Goal: Task Accomplishment & Management: Manage account settings

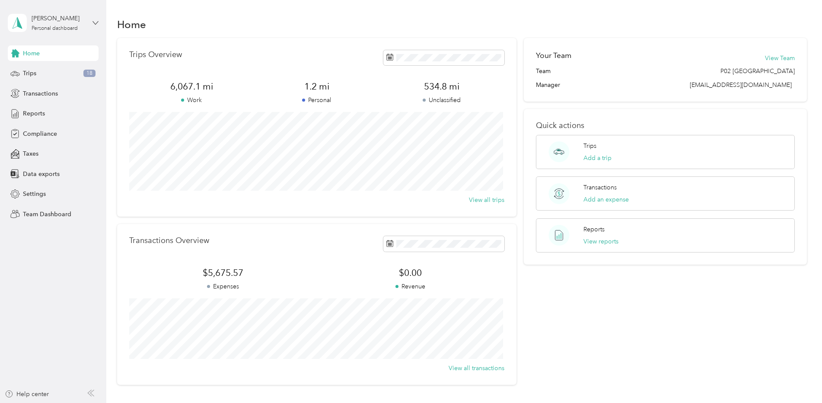
click at [96, 22] on icon at bounding box center [95, 23] width 6 height 6
click at [50, 71] on div "Team dashboard" at bounding box center [99, 66] width 170 height 15
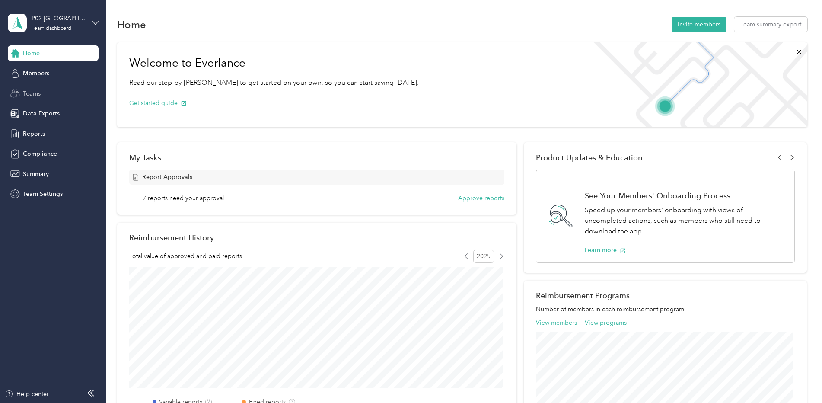
click at [35, 92] on span "Teams" at bounding box center [32, 93] width 18 height 9
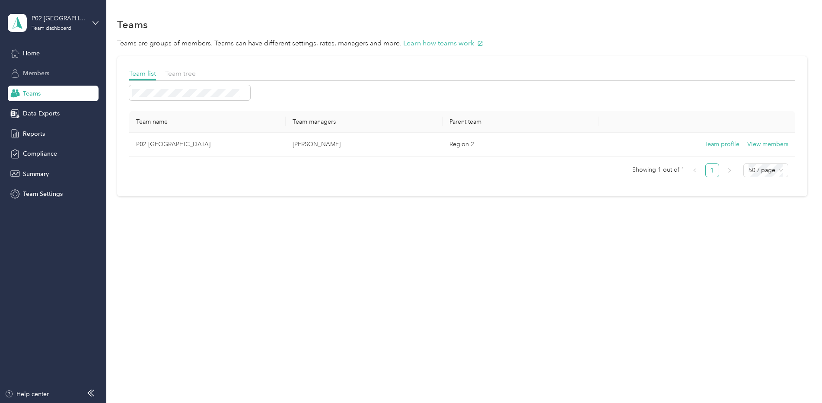
click at [38, 72] on span "Members" at bounding box center [36, 73] width 26 height 9
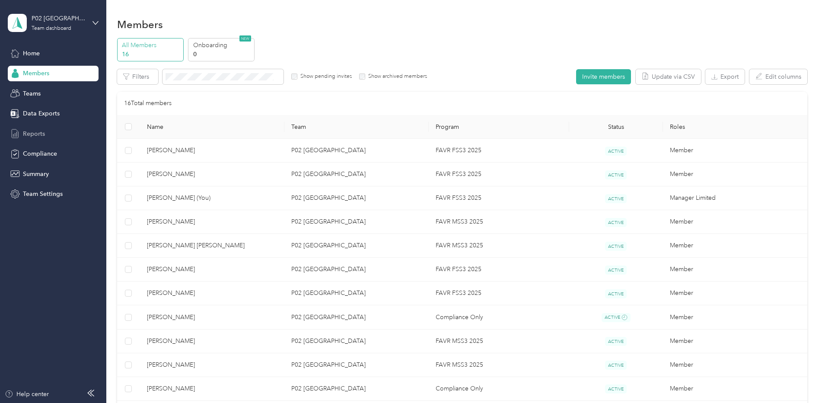
click at [33, 134] on span "Reports" at bounding box center [34, 133] width 22 height 9
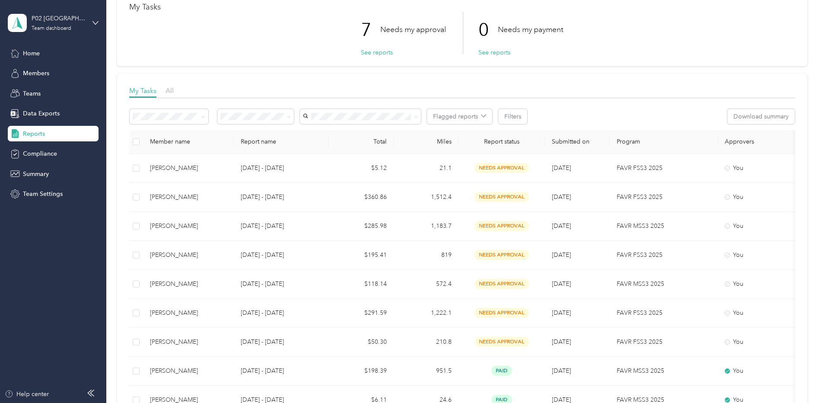
scroll to position [119, 0]
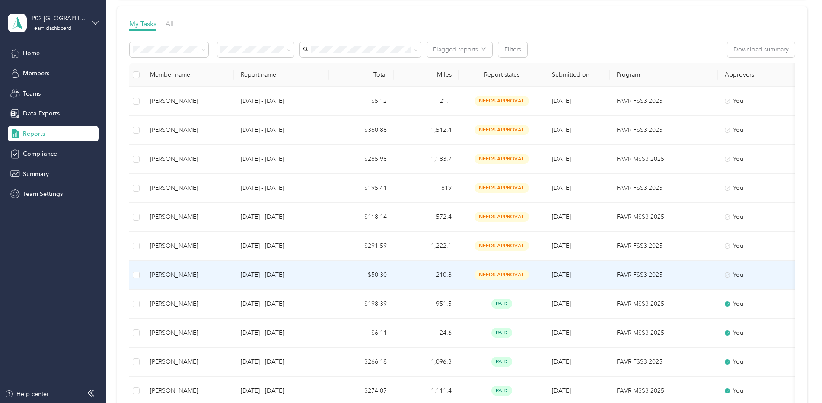
click at [156, 274] on div "[PERSON_NAME]" at bounding box center [188, 275] width 77 height 10
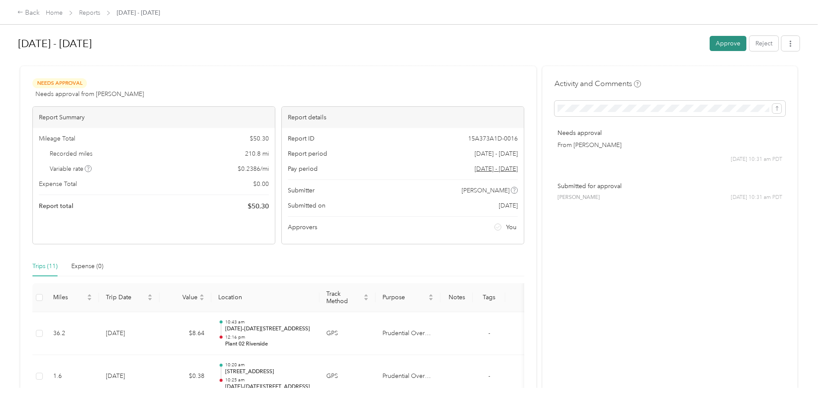
click at [720, 43] on button "Approve" at bounding box center [728, 43] width 37 height 15
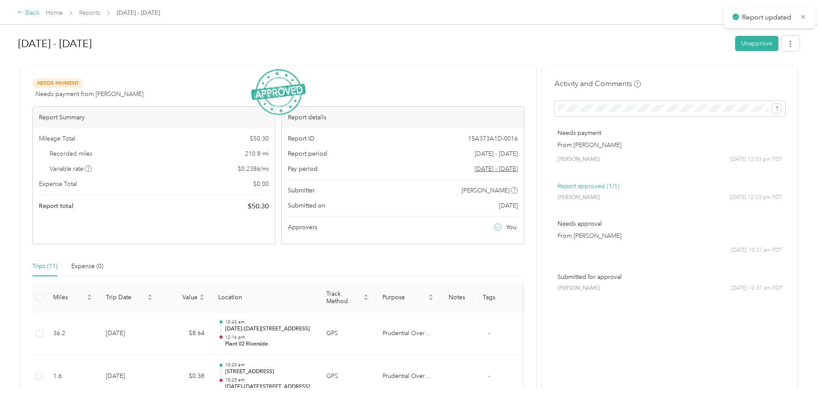
click at [27, 12] on div "Back" at bounding box center [28, 13] width 22 height 10
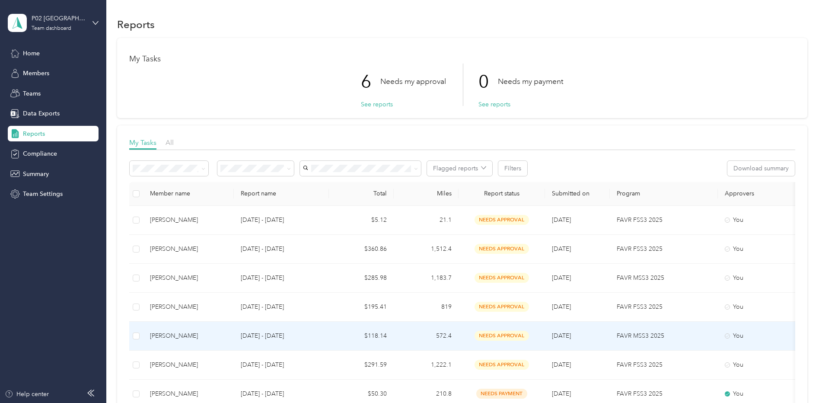
scroll to position [43, 0]
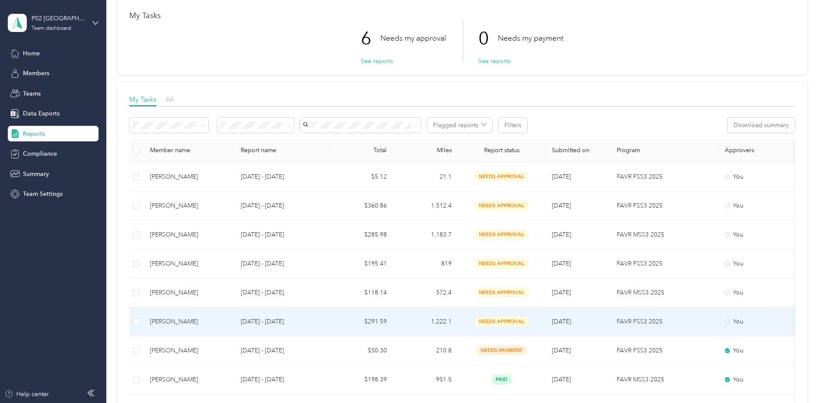
click at [172, 322] on div "[PERSON_NAME]" at bounding box center [188, 322] width 77 height 10
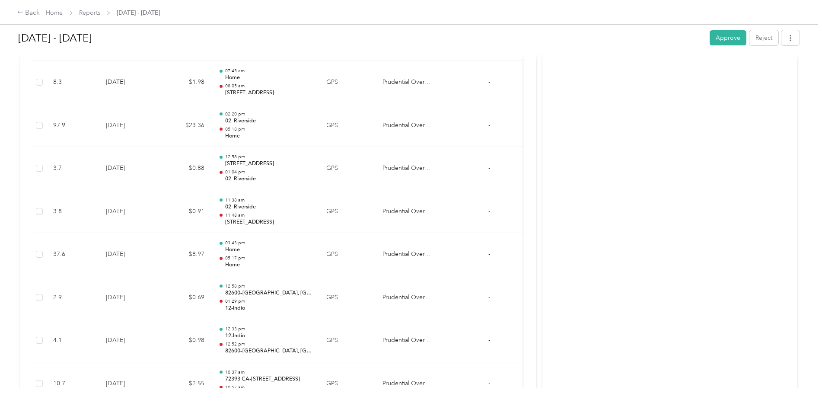
scroll to position [3456, 0]
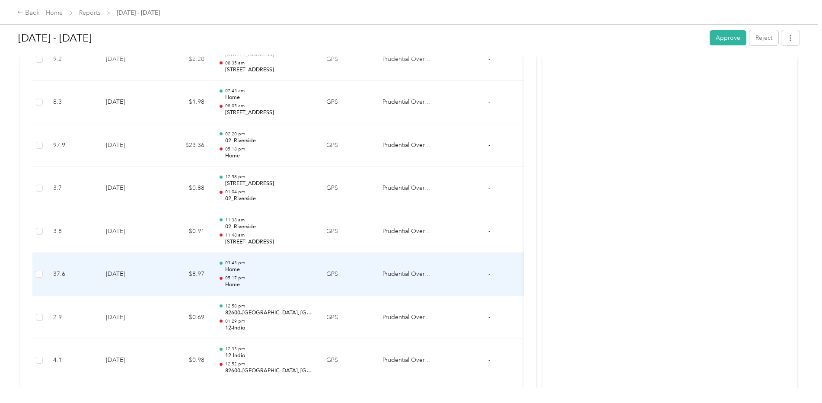
click at [332, 274] on td "GPS" at bounding box center [347, 274] width 56 height 43
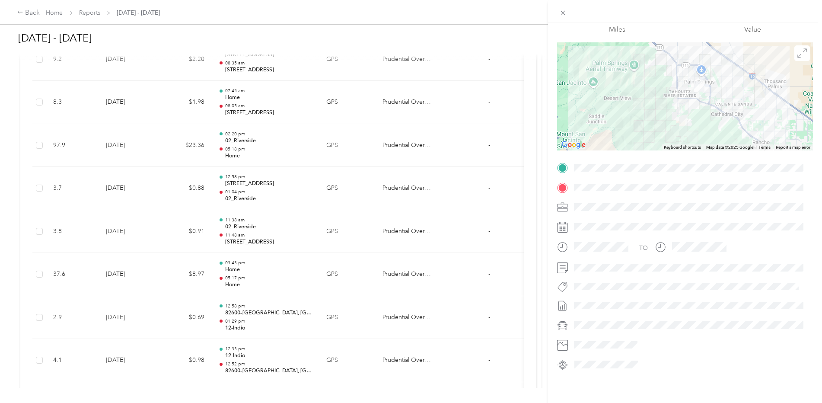
scroll to position [0, 0]
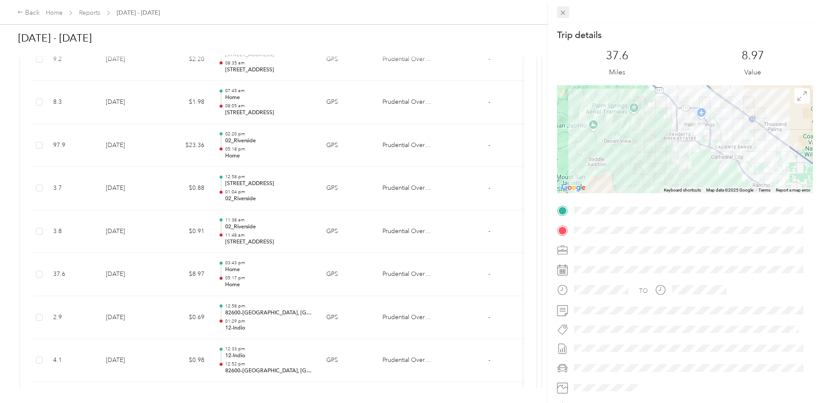
click at [564, 11] on icon at bounding box center [562, 12] width 7 height 7
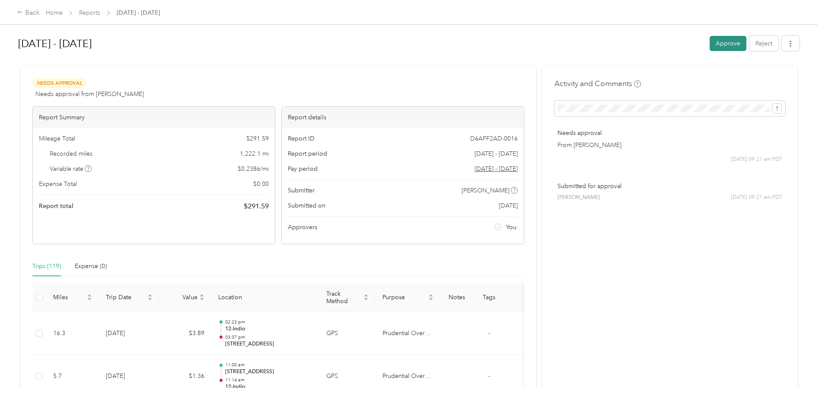
click at [725, 40] on button "Approve" at bounding box center [728, 43] width 37 height 15
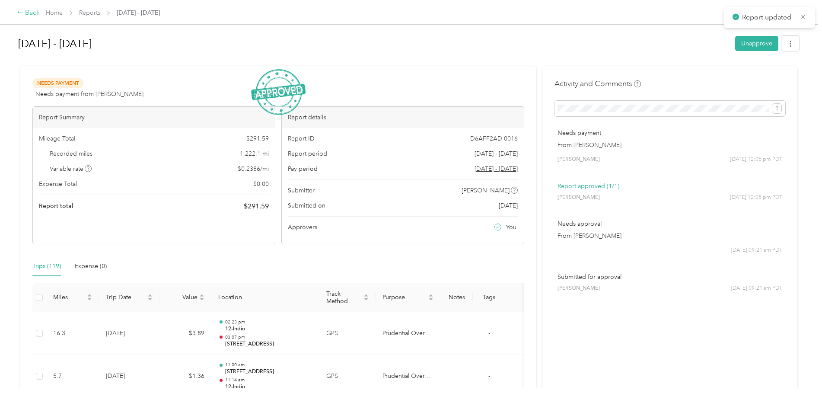
click at [28, 13] on div "Back" at bounding box center [28, 13] width 22 height 10
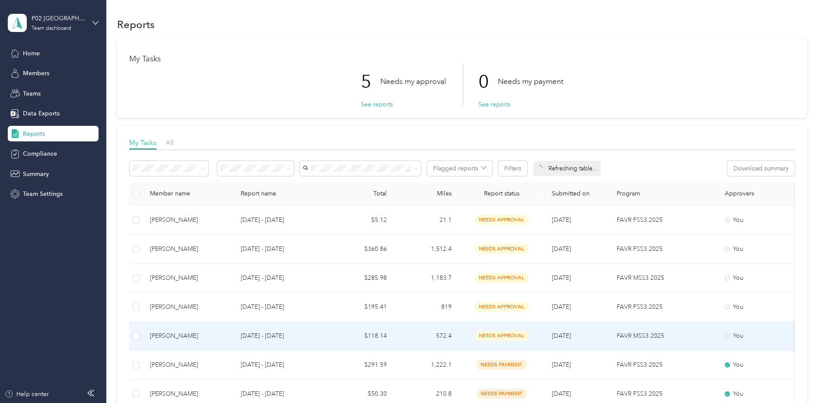
click at [174, 338] on div "[PERSON_NAME]" at bounding box center [188, 336] width 77 height 10
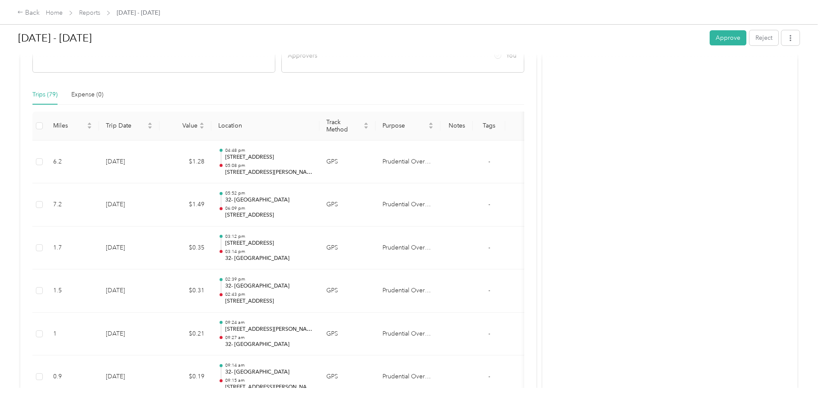
scroll to position [181, 0]
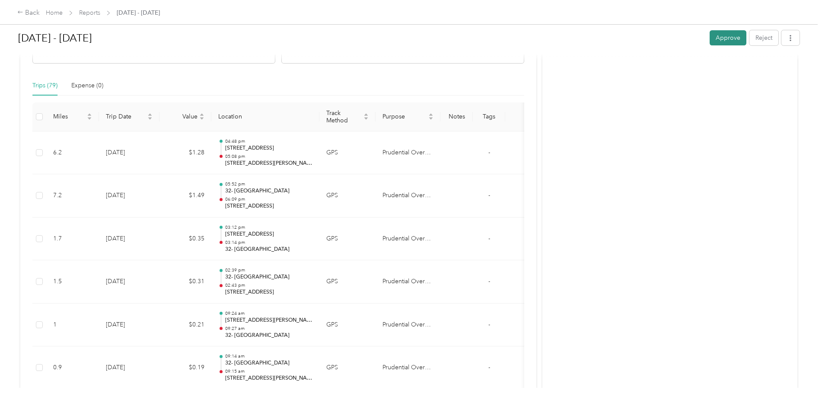
click at [731, 36] on button "Approve" at bounding box center [728, 37] width 37 height 15
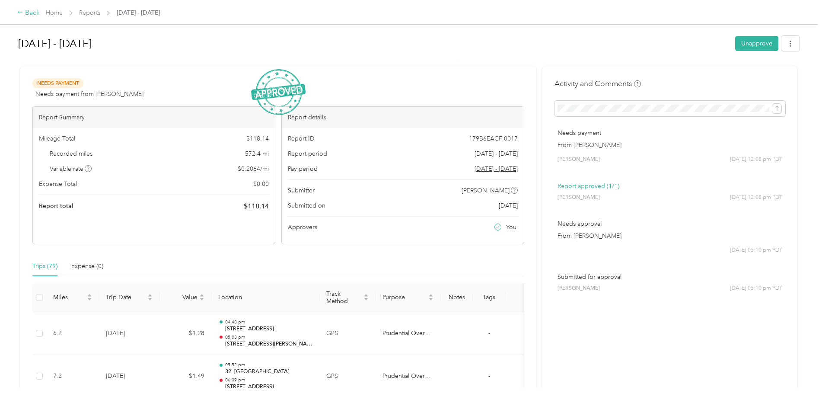
click at [22, 11] on icon at bounding box center [20, 12] width 6 height 6
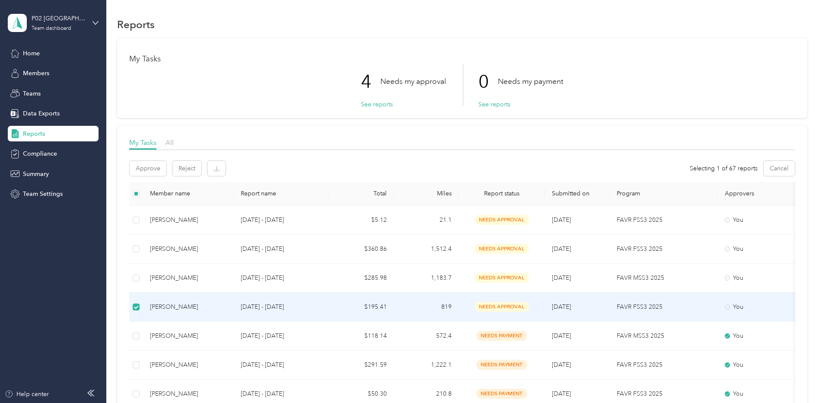
click at [175, 307] on div "[PERSON_NAME]" at bounding box center [188, 307] width 77 height 10
click at [169, 306] on div "[PERSON_NAME]" at bounding box center [188, 307] width 77 height 10
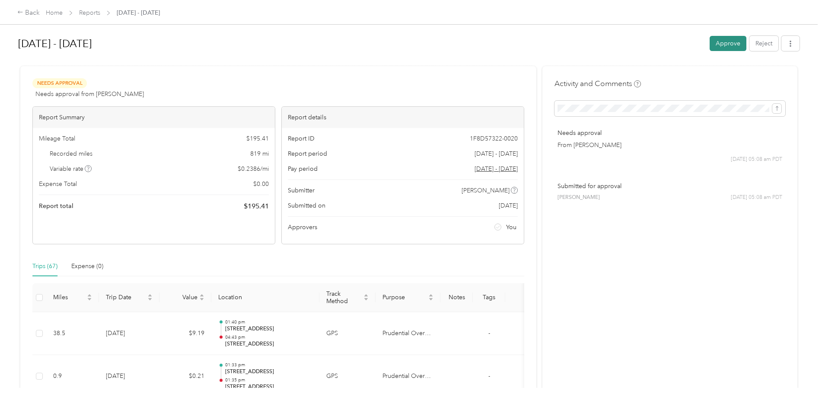
click at [718, 45] on button "Approve" at bounding box center [728, 43] width 37 height 15
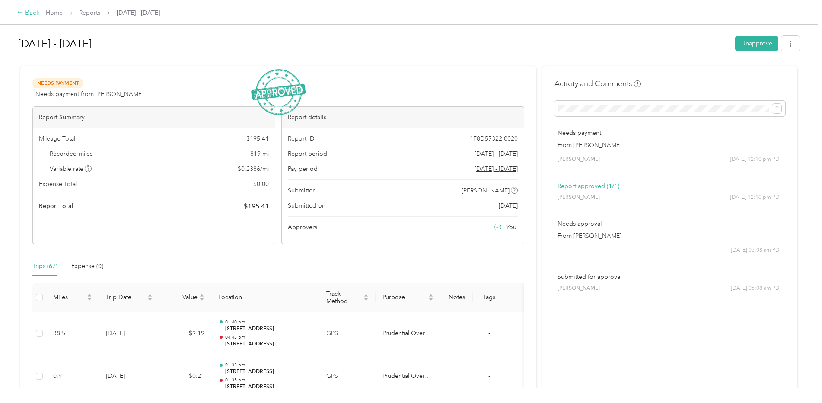
click at [30, 14] on div "Back" at bounding box center [28, 13] width 22 height 10
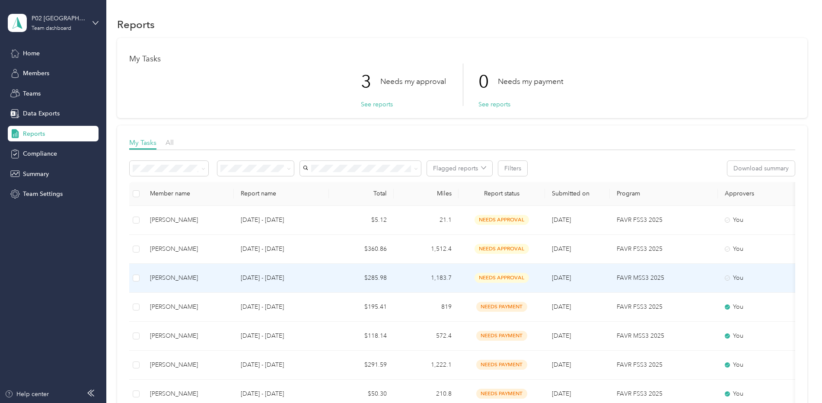
click at [168, 277] on div "[PERSON_NAME]" at bounding box center [188, 278] width 77 height 10
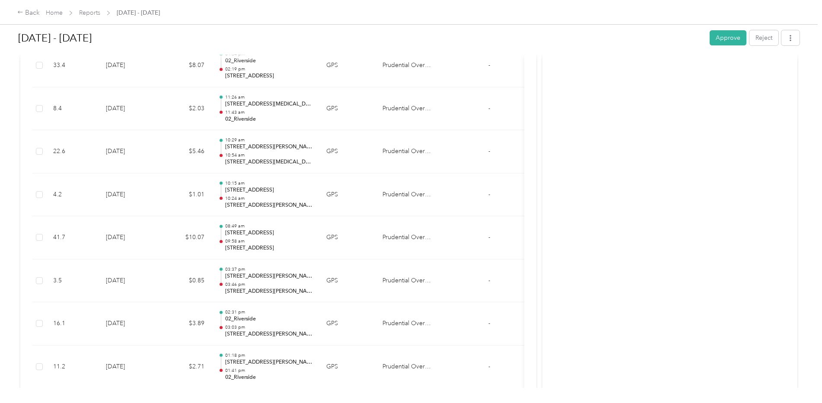
scroll to position [77, 0]
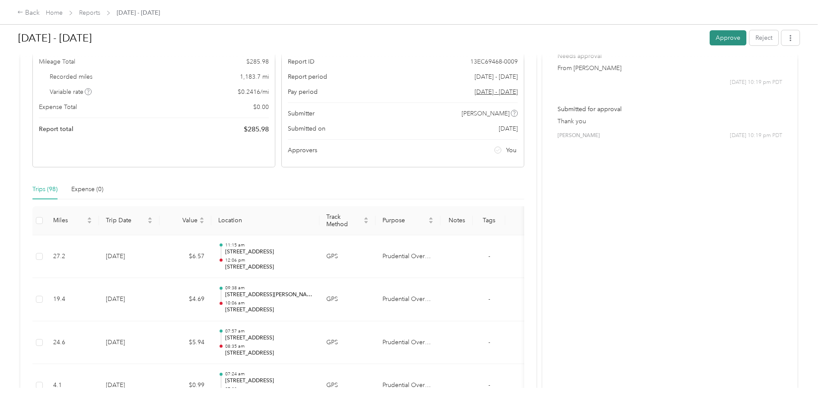
click at [721, 38] on button "Approve" at bounding box center [728, 37] width 37 height 15
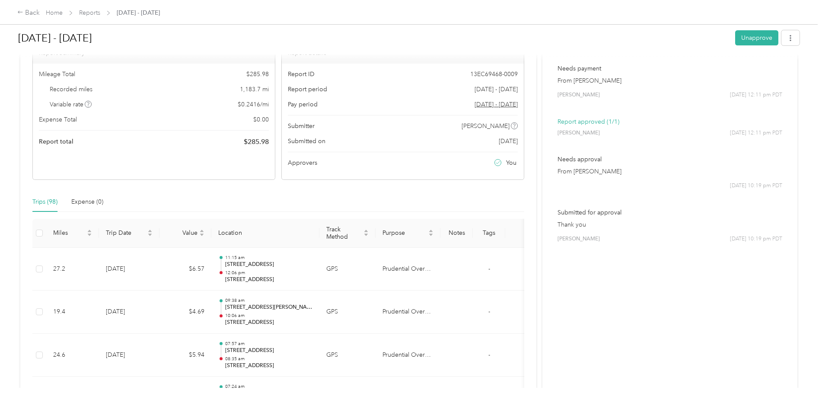
scroll to position [0, 0]
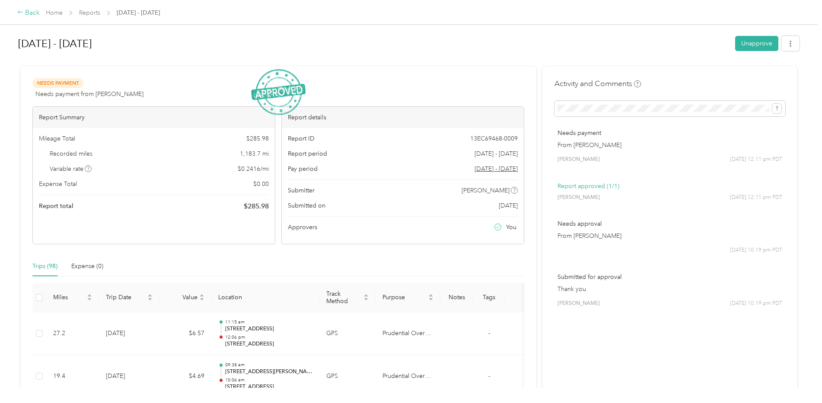
click at [29, 8] on div "Back" at bounding box center [28, 13] width 22 height 10
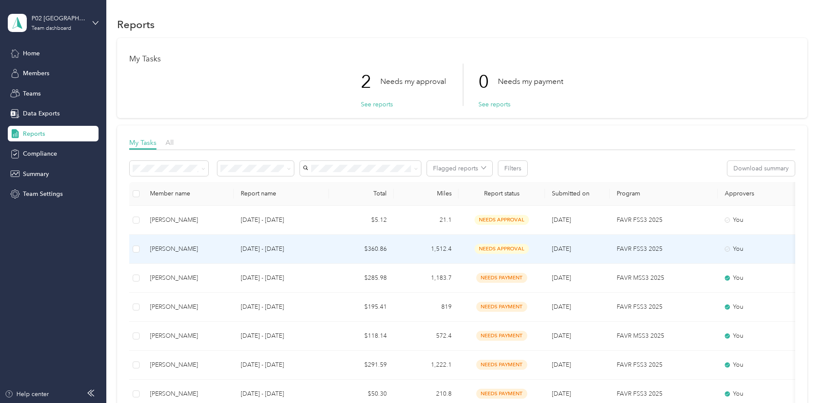
click at [171, 250] on div "[PERSON_NAME]" at bounding box center [188, 249] width 77 height 10
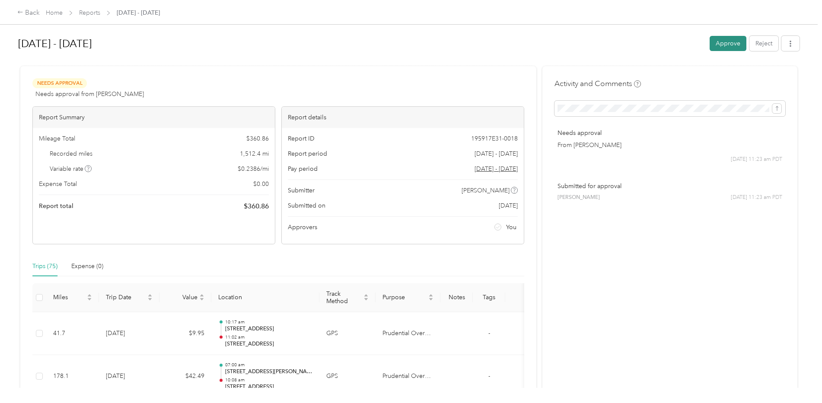
click at [731, 46] on button "Approve" at bounding box center [728, 43] width 37 height 15
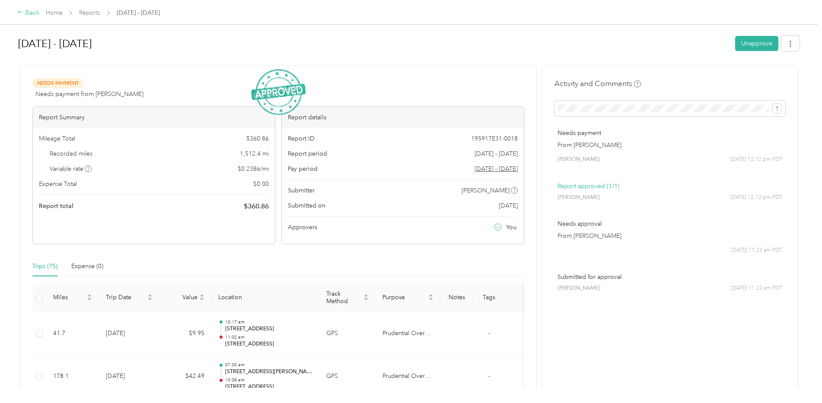
click at [25, 11] on div "Back" at bounding box center [28, 13] width 22 height 10
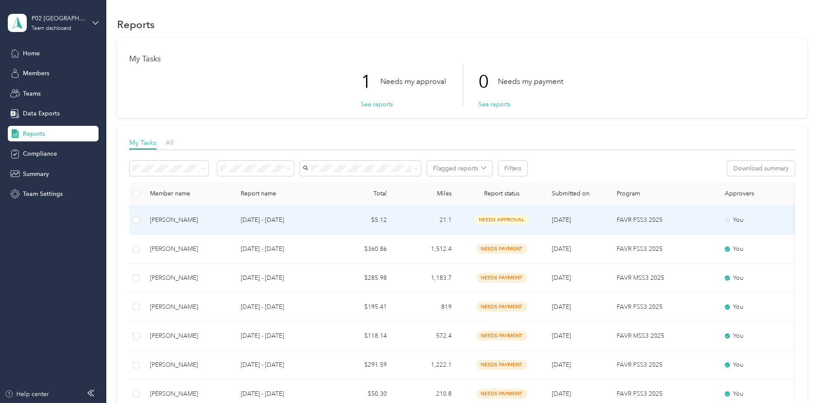
click at [185, 220] on div "[PERSON_NAME]" at bounding box center [188, 220] width 77 height 10
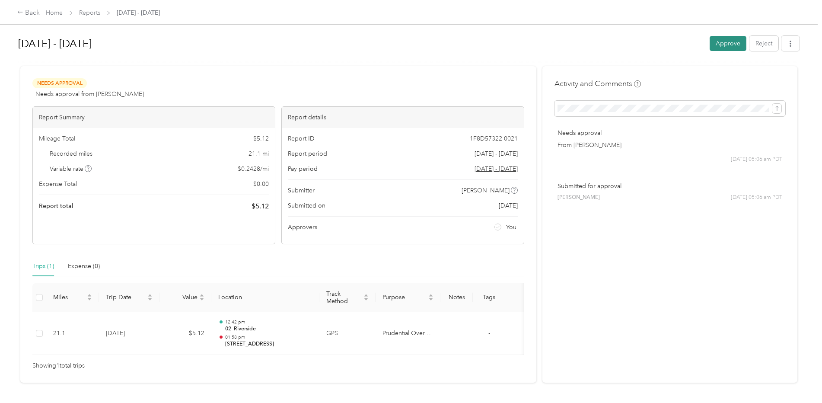
click at [717, 41] on button "Approve" at bounding box center [728, 43] width 37 height 15
click at [27, 11] on div "Back" at bounding box center [28, 13] width 22 height 10
